Goal: Task Accomplishment & Management: Manage account settings

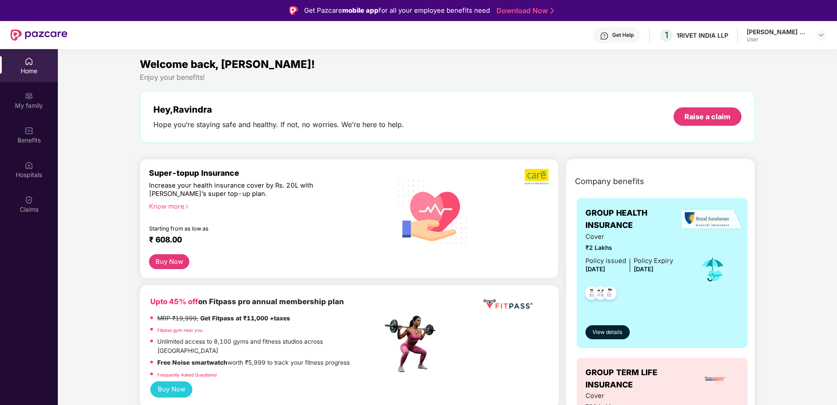
click at [27, 105] on div "My family" at bounding box center [29, 105] width 58 height 9
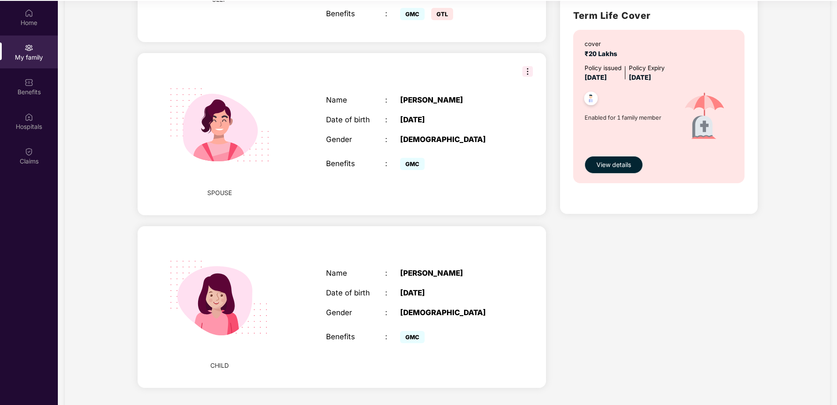
scroll to position [49, 0]
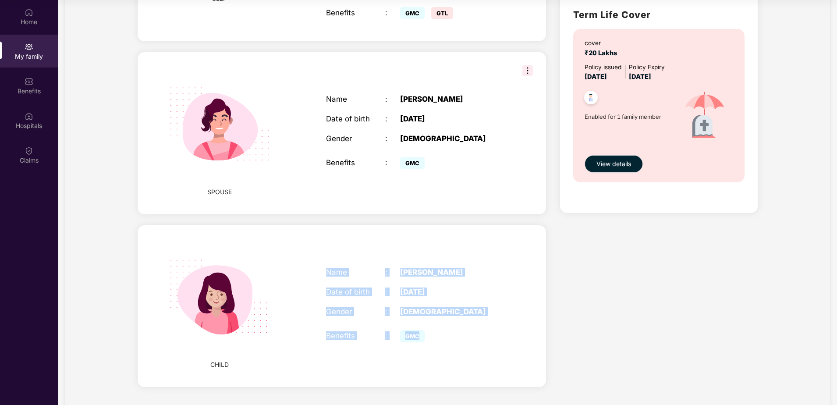
drag, startPoint x: 327, startPoint y: 252, endPoint x: 422, endPoint y: 316, distance: 114.2
click at [422, 316] on div "Name : [PERSON_NAME] Date of birth : [DEMOGRAPHIC_DATA] Gender : [DEMOGRAPHIC_D…" at bounding box center [414, 306] width 195 height 99
copy div "Name : [PERSON_NAME] Date of birth : [DEMOGRAPHIC_DATA] Gender : [DEMOGRAPHIC_D…"
